Goal: Task Accomplishment & Management: Manage account settings

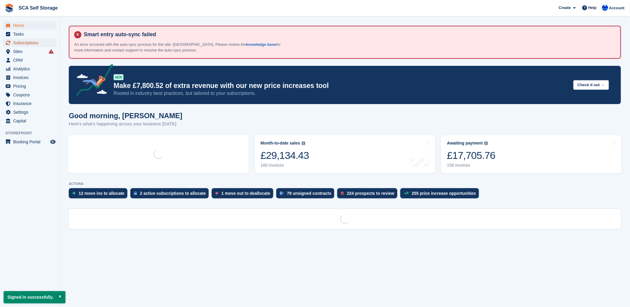
click at [31, 40] on span "Subscriptions" at bounding box center [31, 43] width 36 height 8
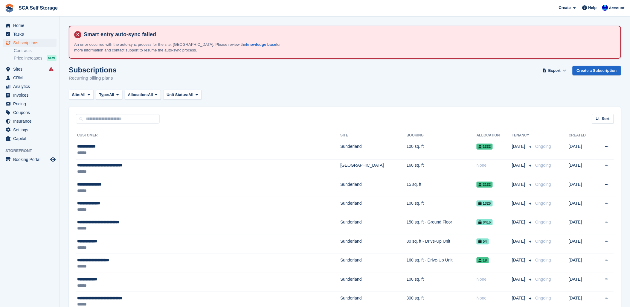
drag, startPoint x: 244, startPoint y: 95, endPoint x: 235, endPoint y: 99, distance: 9.9
click at [238, 99] on div "Site: All All Sunderland Sheffield Type: All All Upcoming Previous Active Endin…" at bounding box center [345, 95] width 552 height 10
click at [26, 71] on span "Sites" at bounding box center [31, 69] width 36 height 8
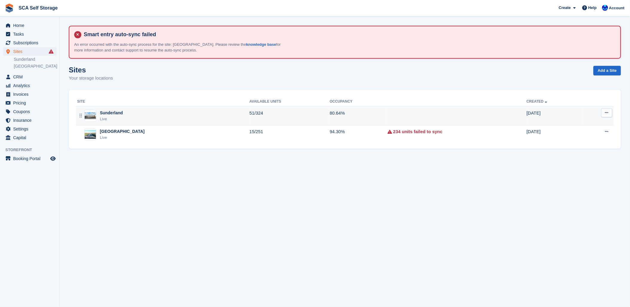
click at [105, 118] on div "Live" at bounding box center [111, 119] width 23 height 6
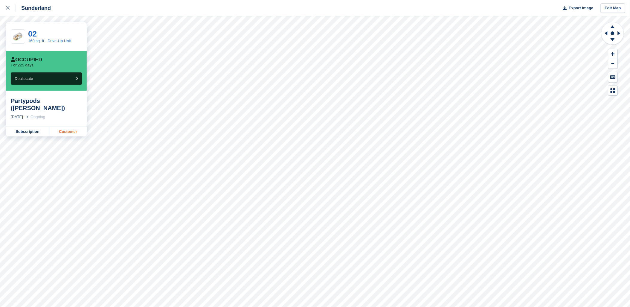
click at [66, 129] on link "Customer" at bounding box center [67, 132] width 37 height 10
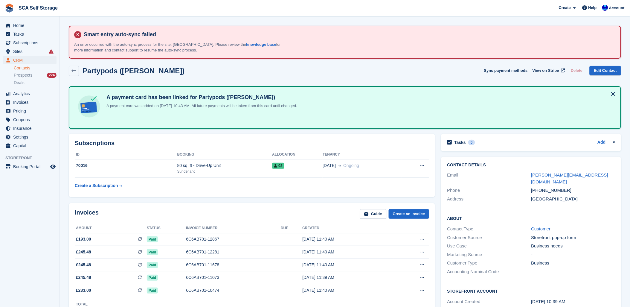
click at [213, 75] on div "Partypods (Richie Kaigg) Sync payment methods View on Stripe Delete Edit Contact" at bounding box center [345, 71] width 552 height 10
click at [276, 77] on div "Partypods (Richie Kaigg) Sync payment methods View on Stripe Delete Edit Contact" at bounding box center [345, 72] width 558 height 19
click at [23, 36] on span "Tasks" at bounding box center [31, 34] width 36 height 8
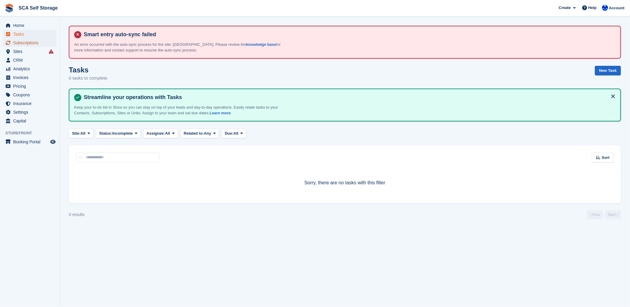
click at [23, 41] on span "Subscriptions" at bounding box center [31, 43] width 36 height 8
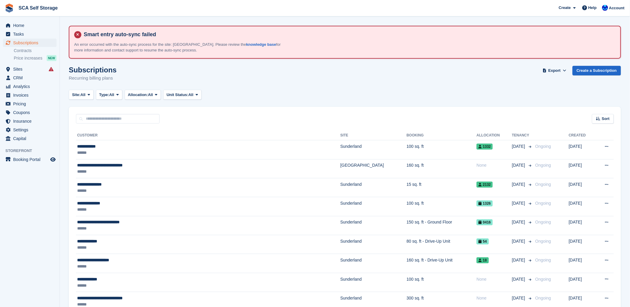
drag, startPoint x: 277, startPoint y: 71, endPoint x: 228, endPoint y: 66, distance: 49.3
click at [274, 72] on div "Subscriptions Recurring billing plans Export Export Subscriptions Export a CSV …" at bounding box center [345, 77] width 552 height 23
click at [37, 43] on span "Subscriptions" at bounding box center [31, 43] width 36 height 8
click at [134, 118] on input "text" at bounding box center [118, 119] width 84 height 10
drag, startPoint x: 362, startPoint y: 103, endPoint x: 214, endPoint y: 118, distance: 148.4
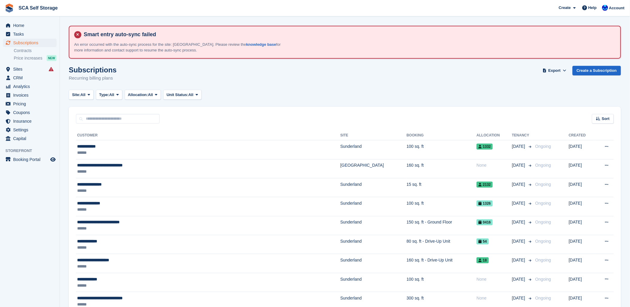
click at [455, 79] on div "Subscriptions Recurring billing plans Export Export Subscriptions Export a CSV …" at bounding box center [345, 77] width 552 height 23
click at [377, 82] on div "Subscriptions Recurring billing plans Export Export Subscriptions Export a CSV …" at bounding box center [345, 77] width 552 height 23
drag, startPoint x: 367, startPoint y: 74, endPoint x: 318, endPoint y: 4, distance: 85.5
click at [360, 67] on div "Subscriptions Recurring billing plans Export Export Subscriptions Export a CSV …" at bounding box center [345, 77] width 552 height 23
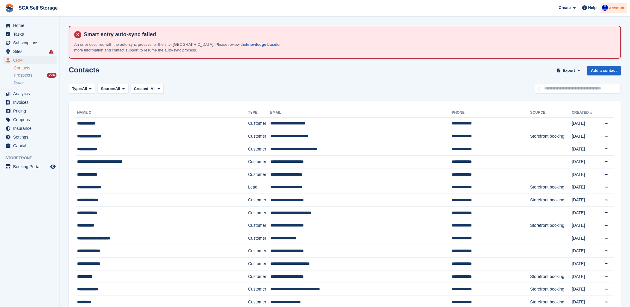
click at [617, 8] on span "Account" at bounding box center [617, 8] width 16 height 6
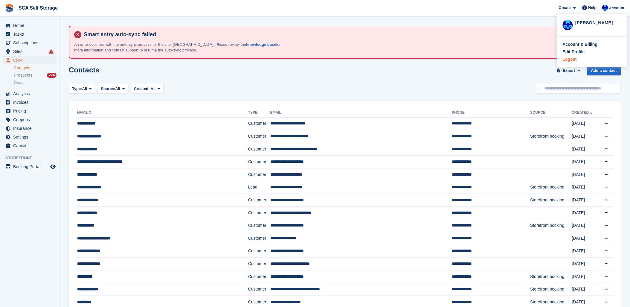
click at [570, 59] on div "Logout" at bounding box center [570, 59] width 14 height 6
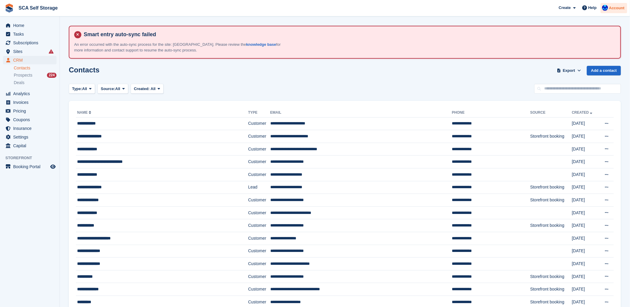
click at [614, 6] on span "Account" at bounding box center [617, 8] width 16 height 6
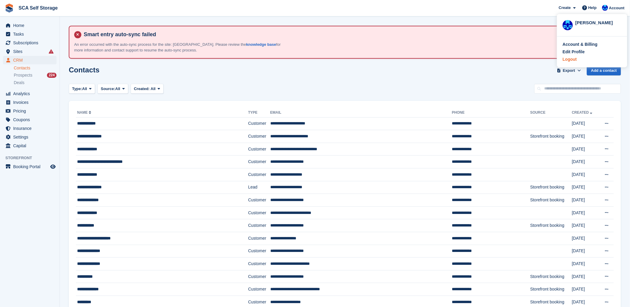
click at [568, 60] on div "Logout" at bounding box center [570, 59] width 14 height 6
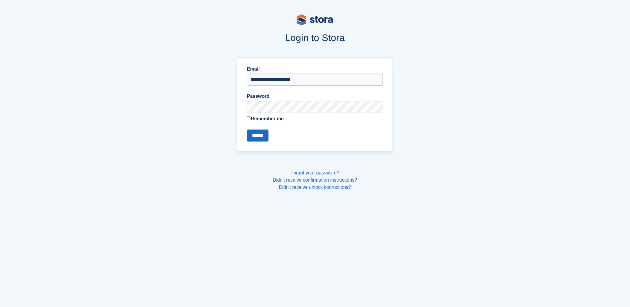
click at [346, 82] on input "**********" at bounding box center [315, 80] width 136 height 12
type input "**********"
click at [257, 135] on input "******" at bounding box center [258, 135] width 22 height 12
